Goal: Task Accomplishment & Management: Use online tool/utility

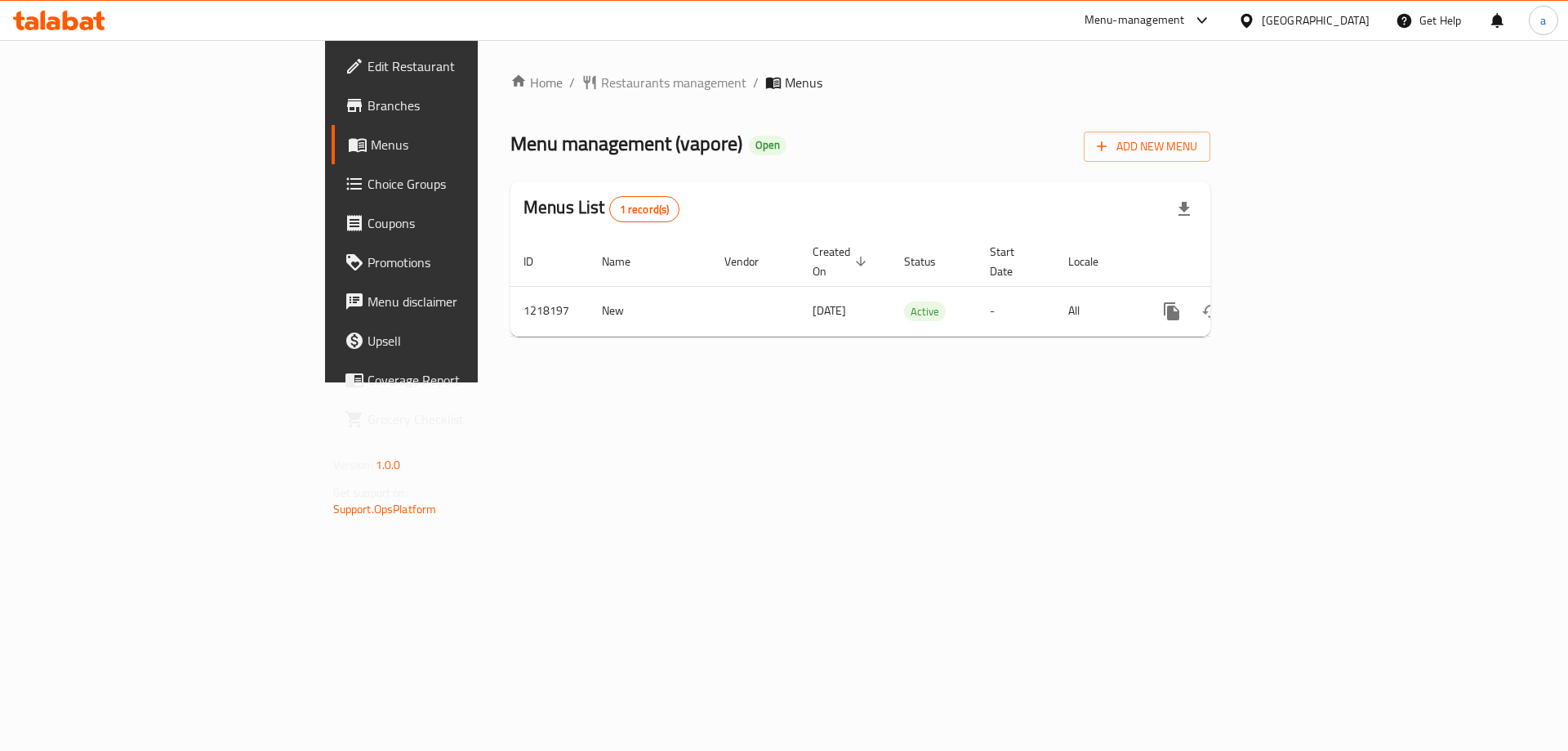
click at [367, 183] on span "Choice Groups" at bounding box center [470, 183] width 206 height 19
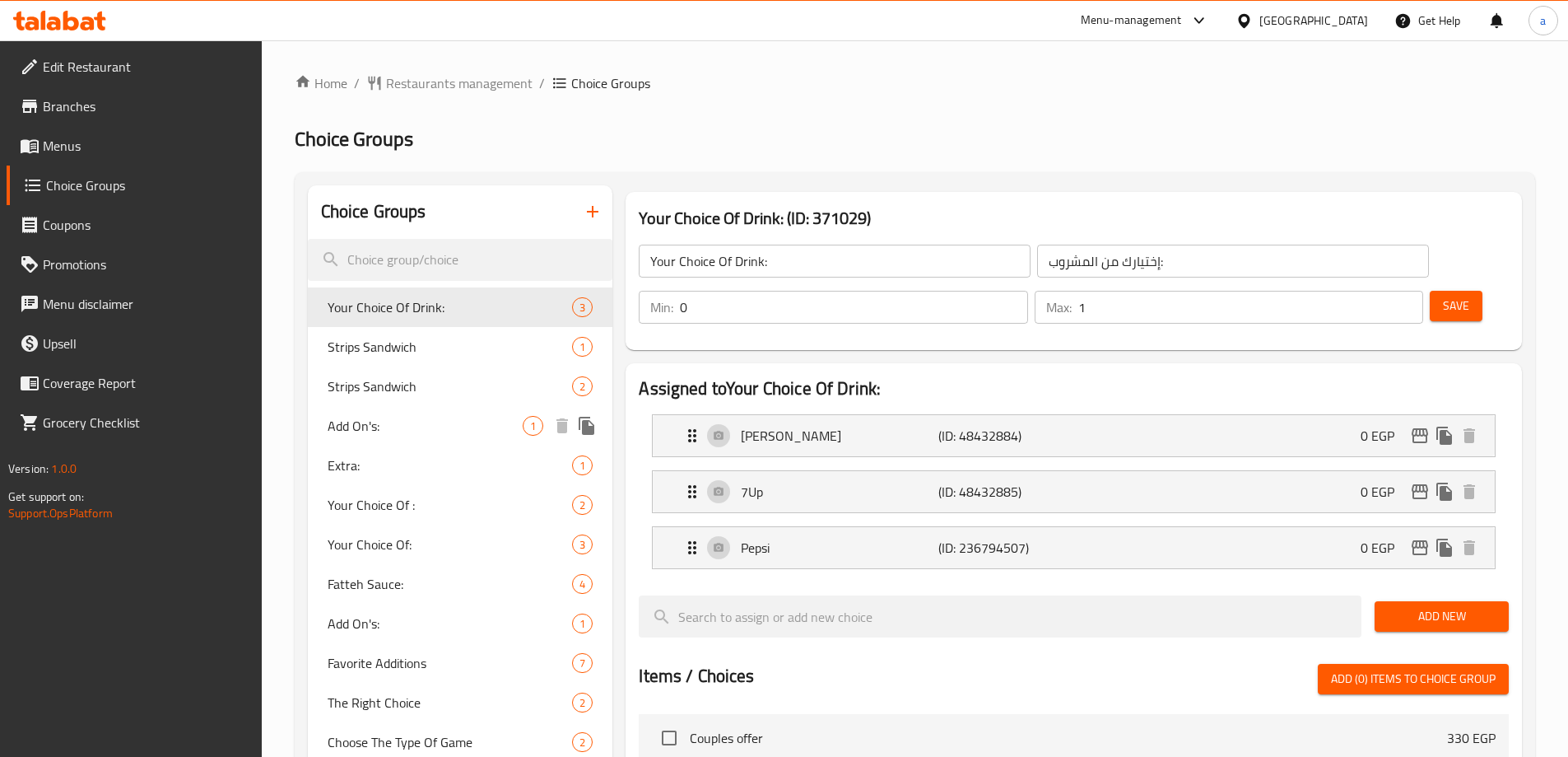
drag, startPoint x: 378, startPoint y: 429, endPoint x: 724, endPoint y: 176, distance: 428.6
click at [382, 423] on span "Add On's:" at bounding box center [426, 425] width 196 height 20
type input "Add On's:"
type input "الاضافات:"
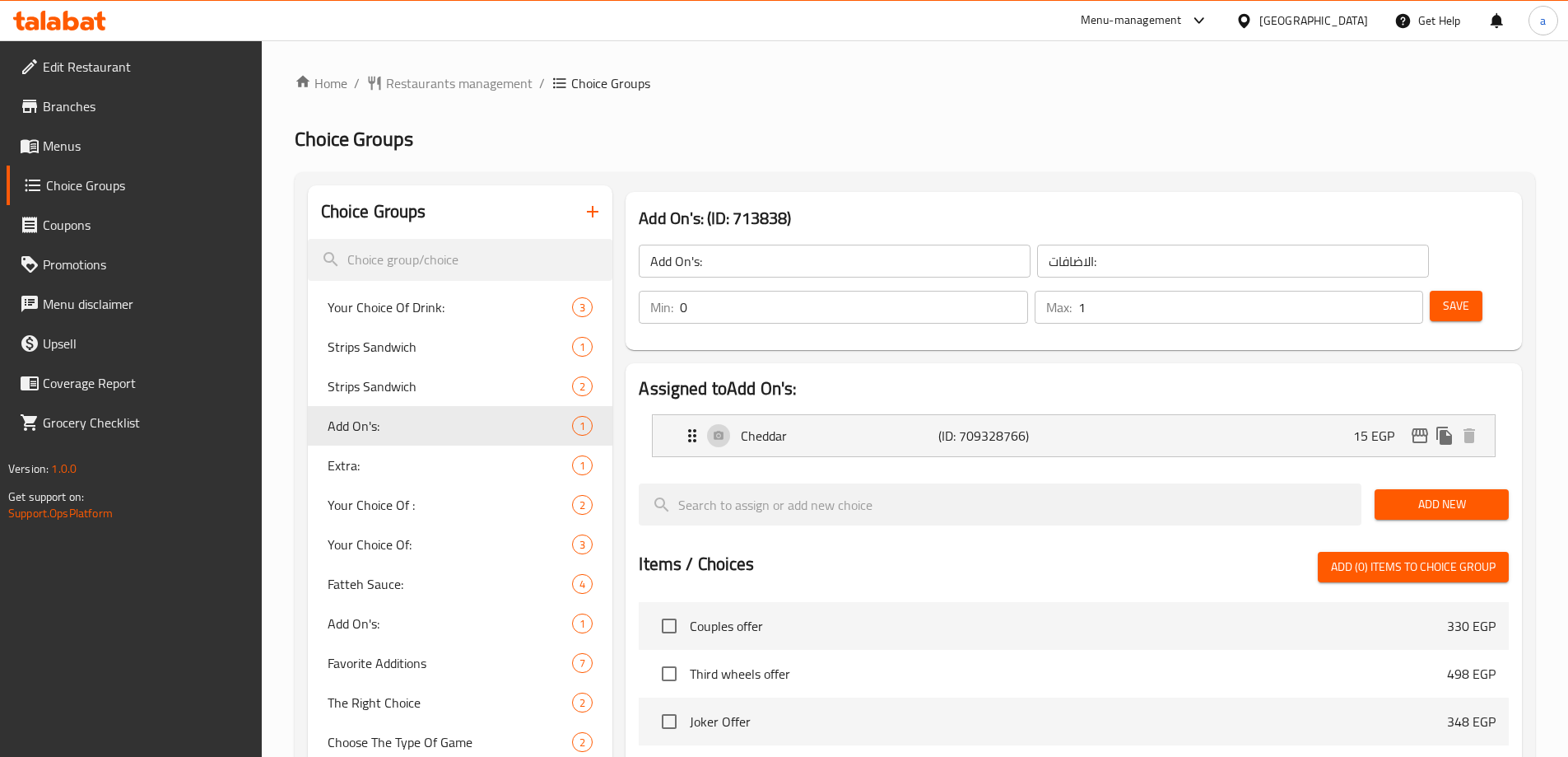
click at [811, 108] on div "Home / Restaurants management / Choice Groups Choice Groups Choice Groups Your …" at bounding box center [914, 636] width 1240 height 1124
click at [383, 309] on span "Your Choice Of Drink:" at bounding box center [426, 307] width 196 height 20
type input "Your Choice Of Drink:"
type input "إختيارك من المشروب:"
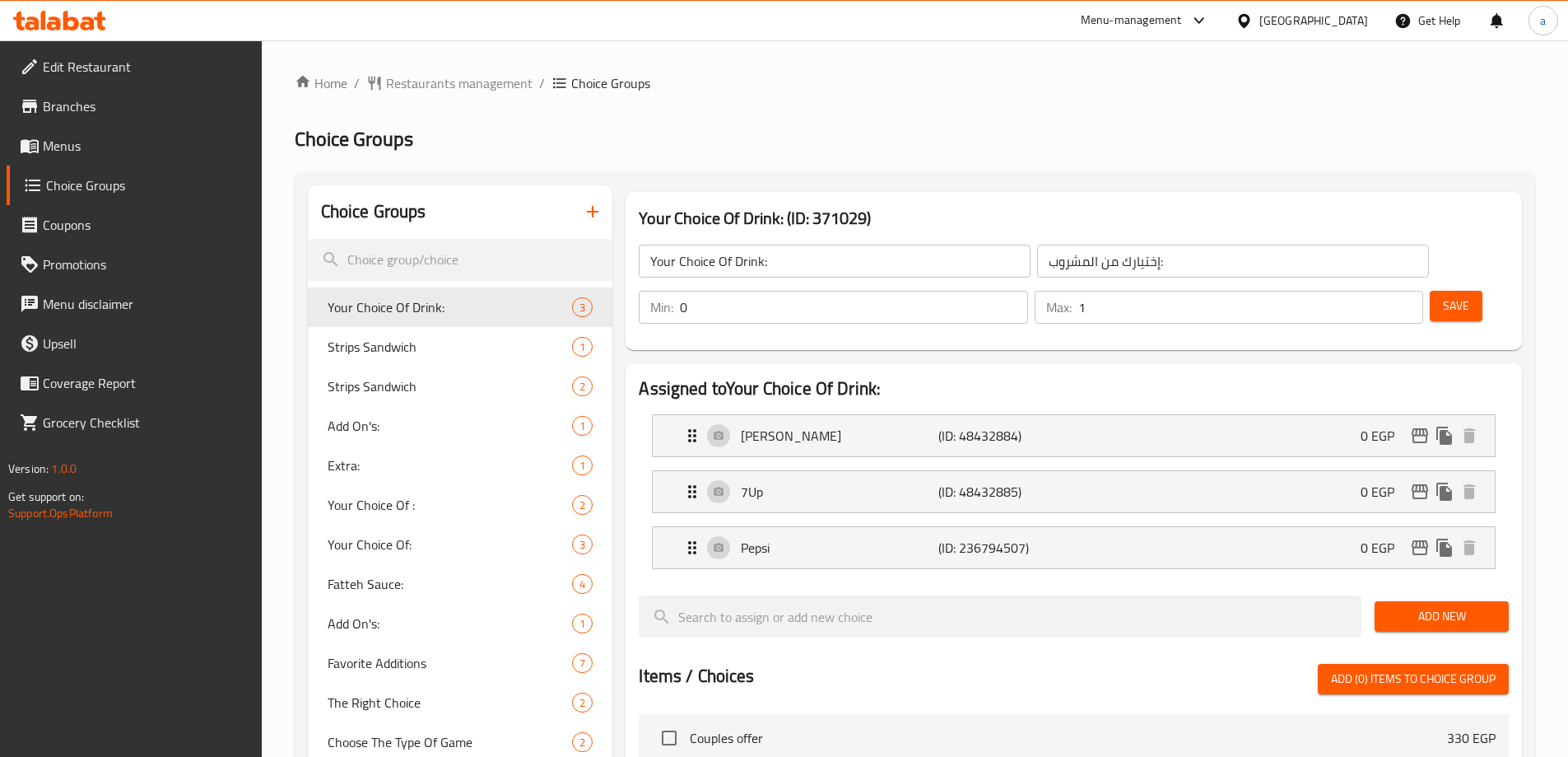
click at [871, 142] on h2 "Choice Groups" at bounding box center [914, 139] width 1240 height 26
